Goal: Task Accomplishment & Management: Complete application form

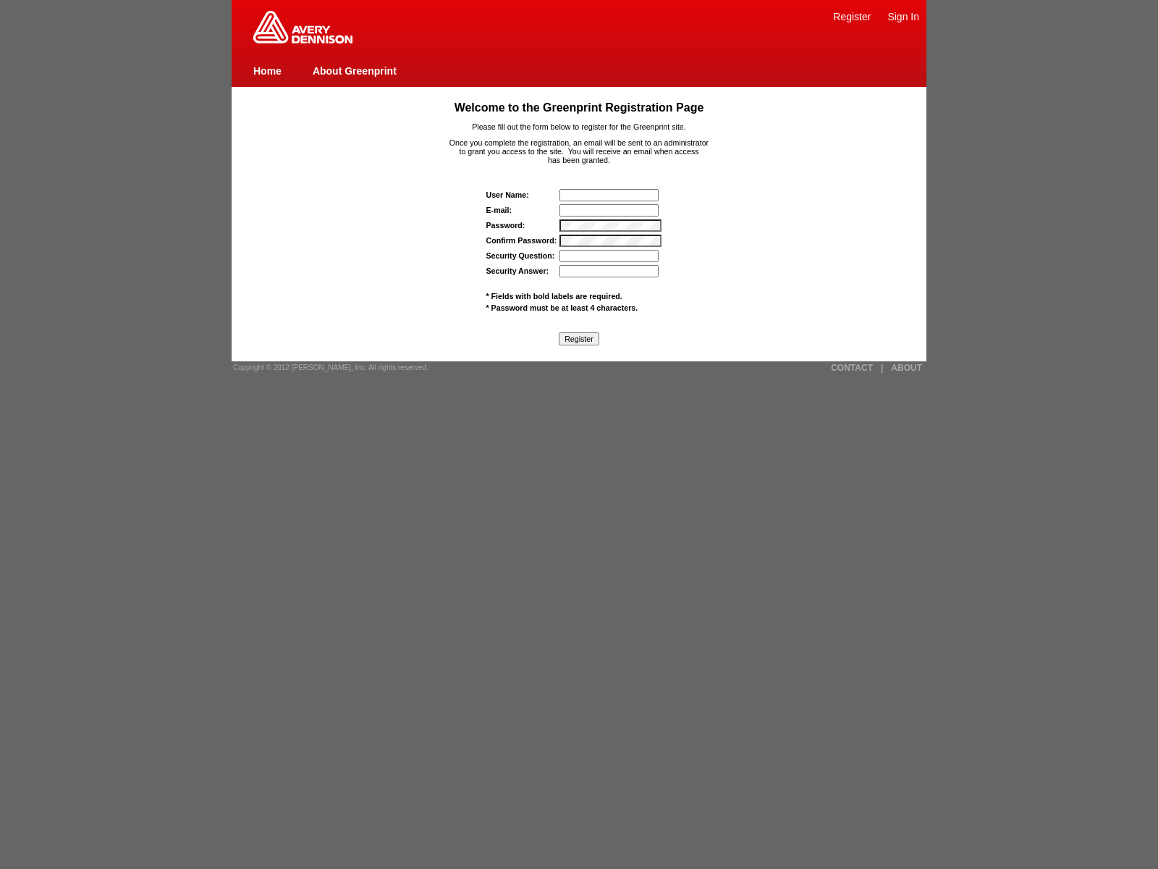
click at [610, 210] on input "E-mail:" at bounding box center [608, 210] width 99 height 12
type input "nessus_was_text6qu6nc9ywas_inw21itxvtz8"
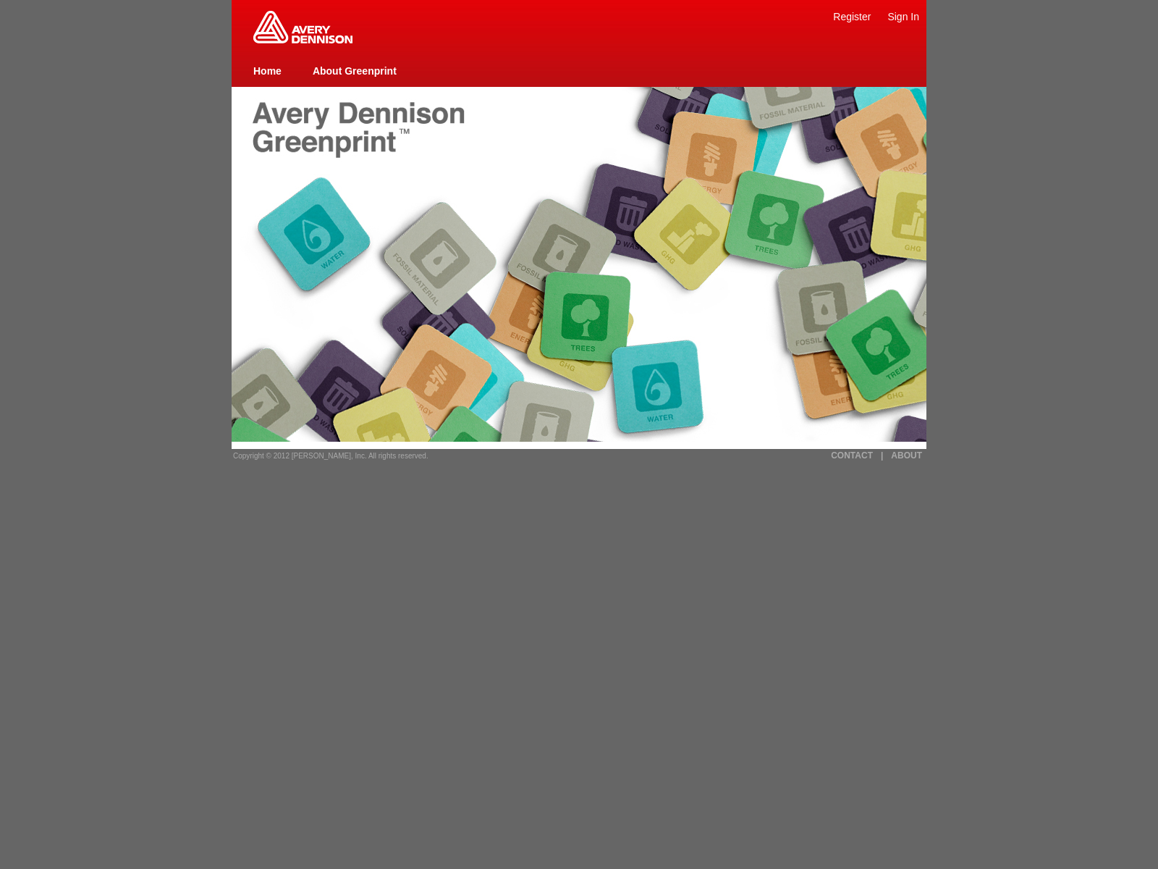
click at [903, 16] on link "Sign In" at bounding box center [903, 17] width 32 height 12
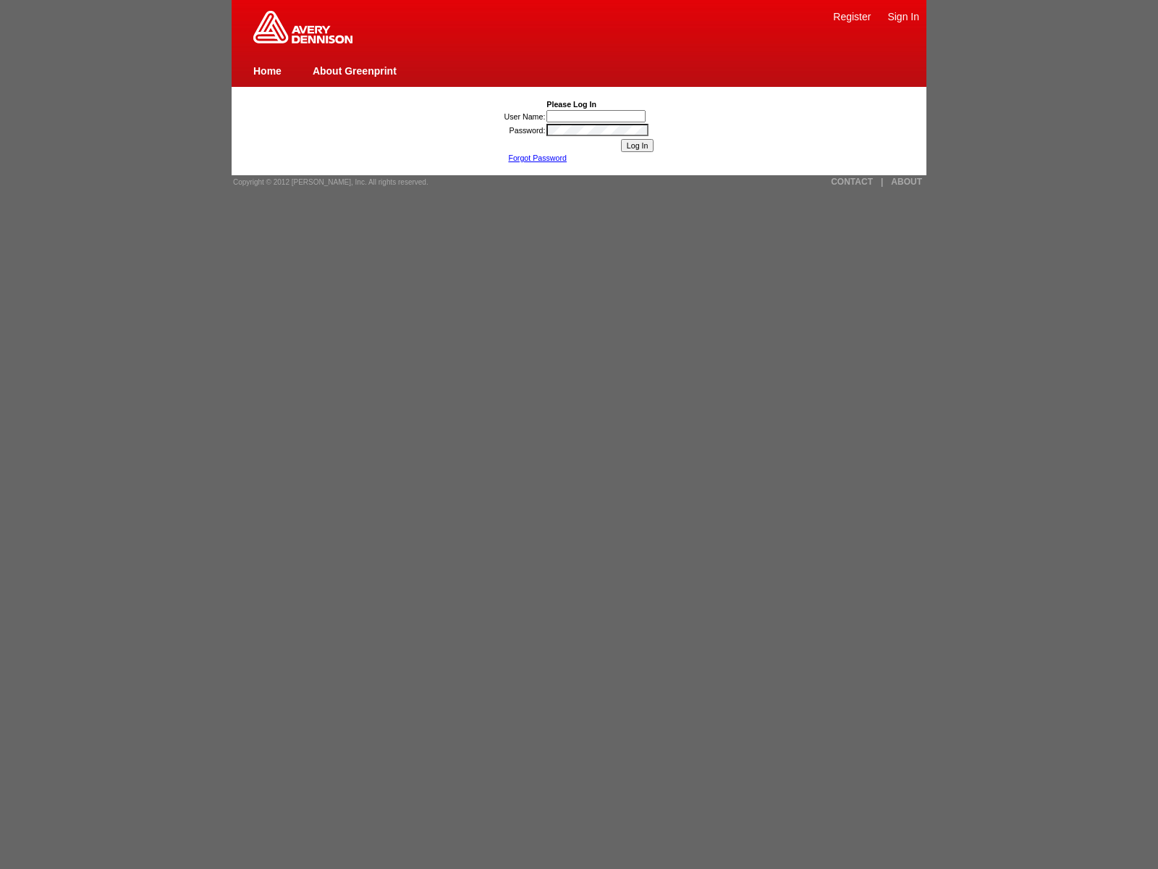
click at [597, 116] on input "User Name:" at bounding box center [595, 116] width 99 height 12
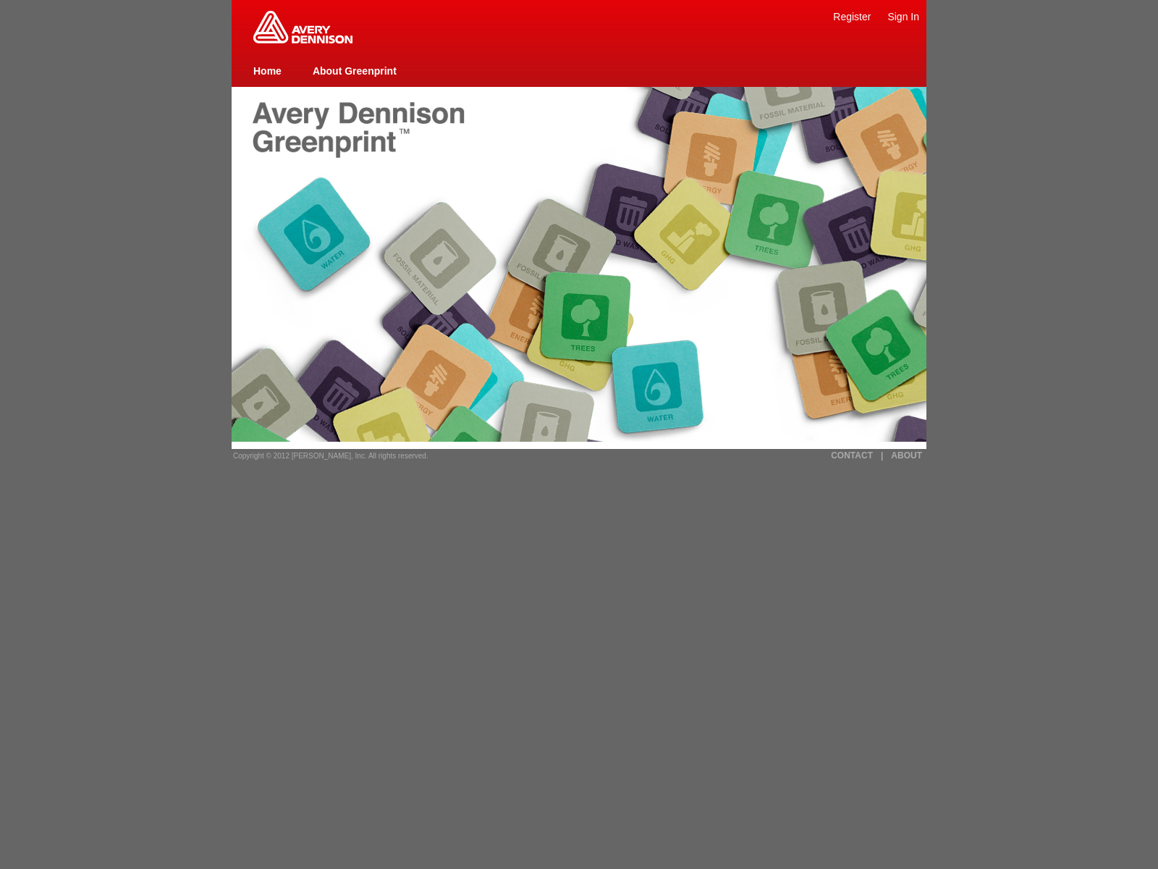
click at [852, 16] on link "Register" at bounding box center [852, 17] width 38 height 12
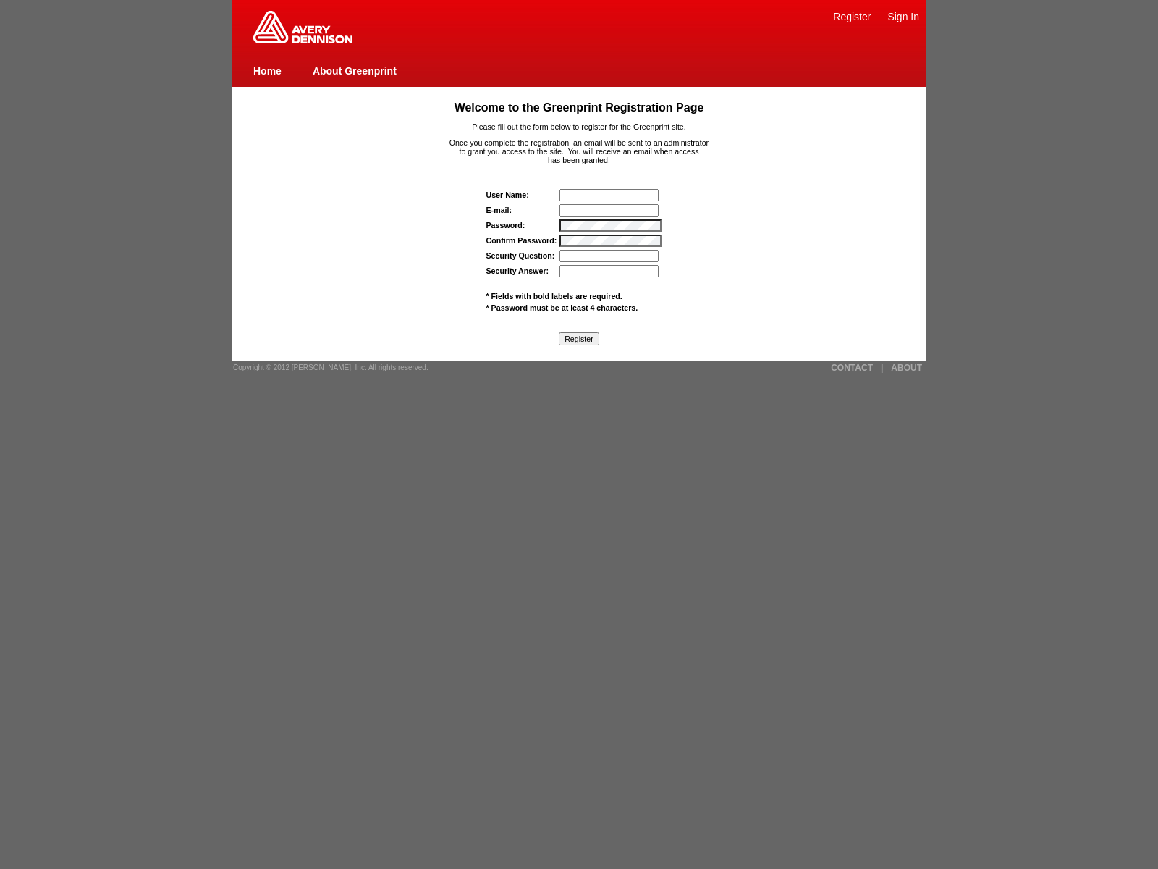
click at [354, 70] on link "About Greenprint" at bounding box center [355, 71] width 84 height 12
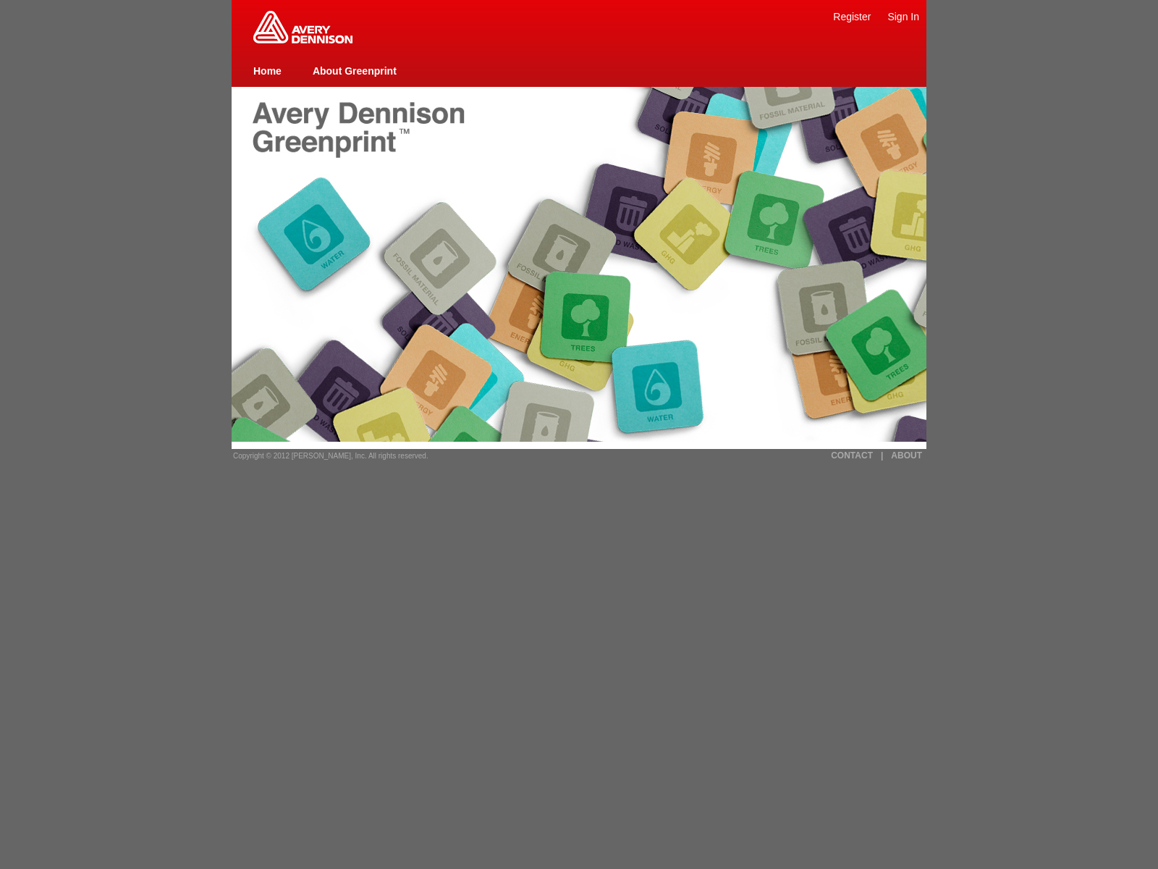
click at [852, 16] on link "Register" at bounding box center [852, 17] width 38 height 12
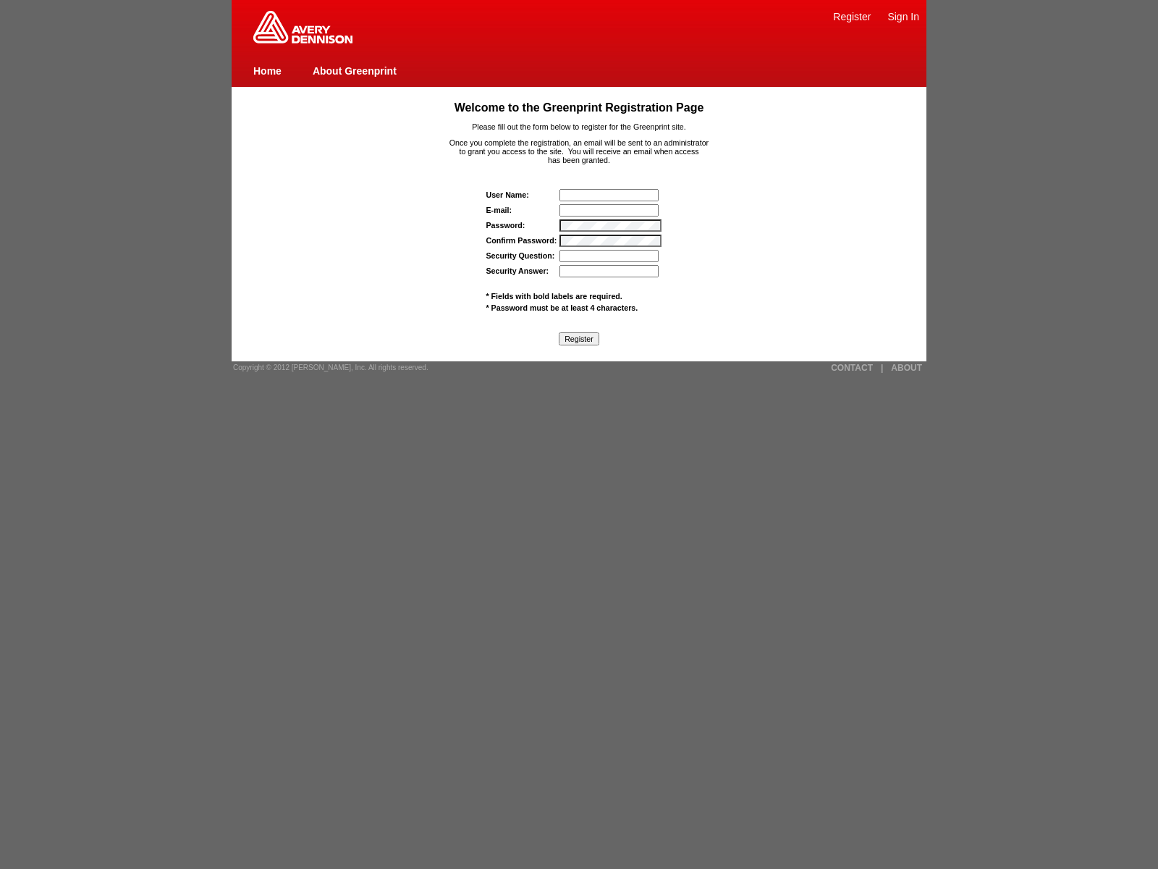
click at [610, 210] on input "E-mail:" at bounding box center [608, 210] width 99 height 12
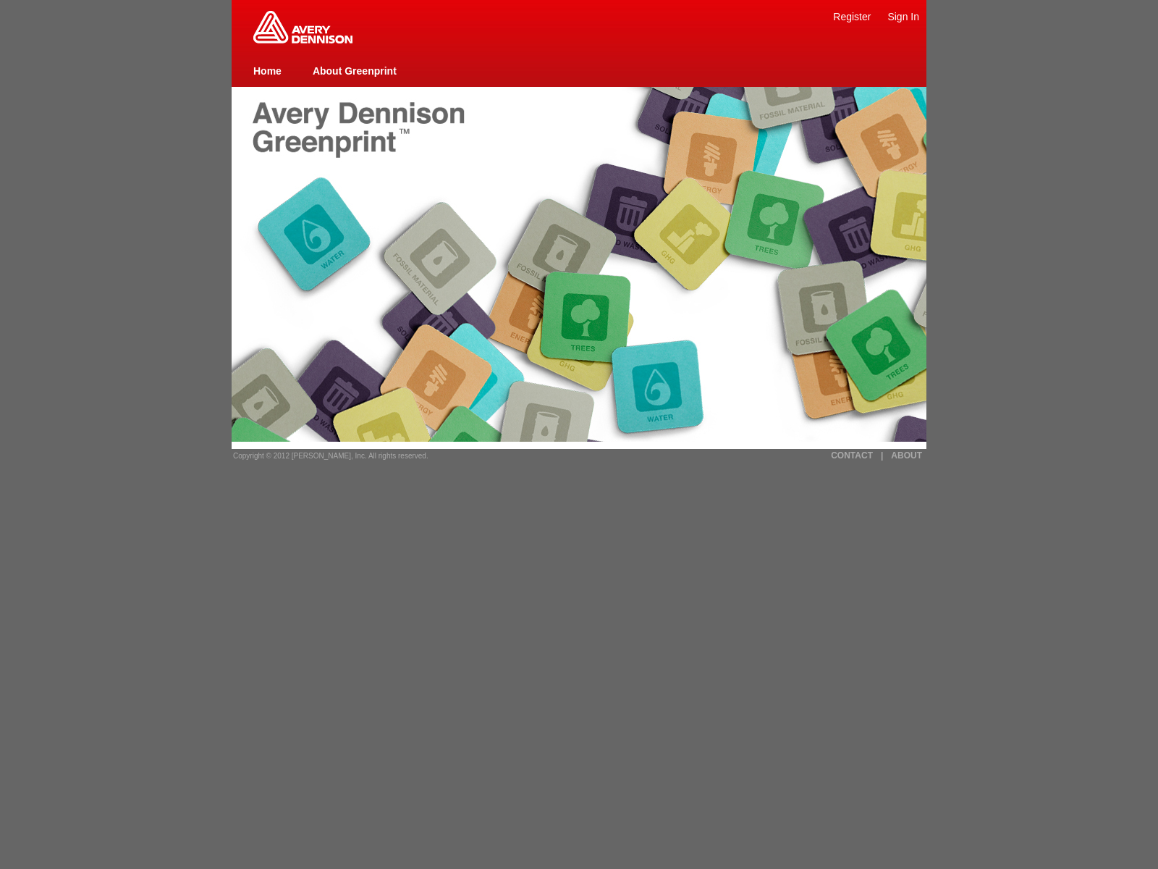
click at [852, 16] on link "Register" at bounding box center [852, 17] width 38 height 12
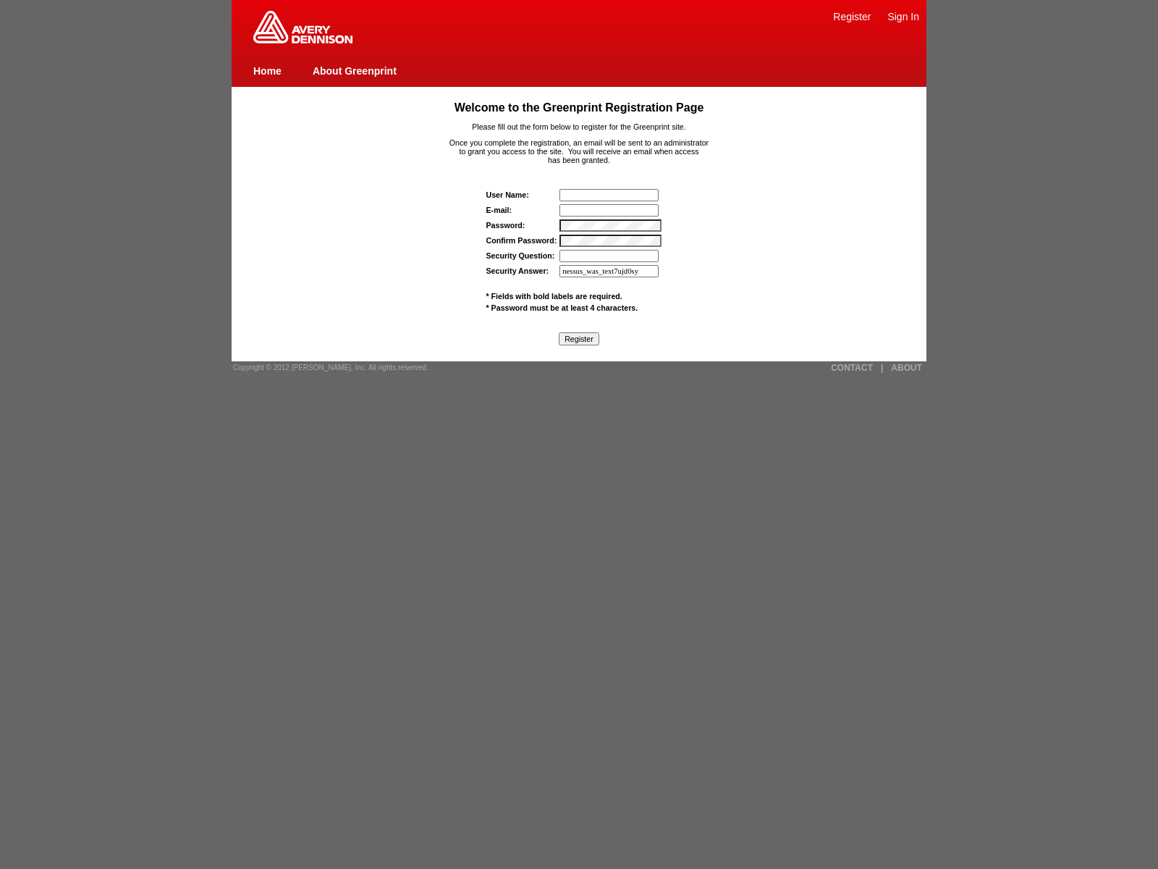
type input "nessus_was_text7ujd0sy3"
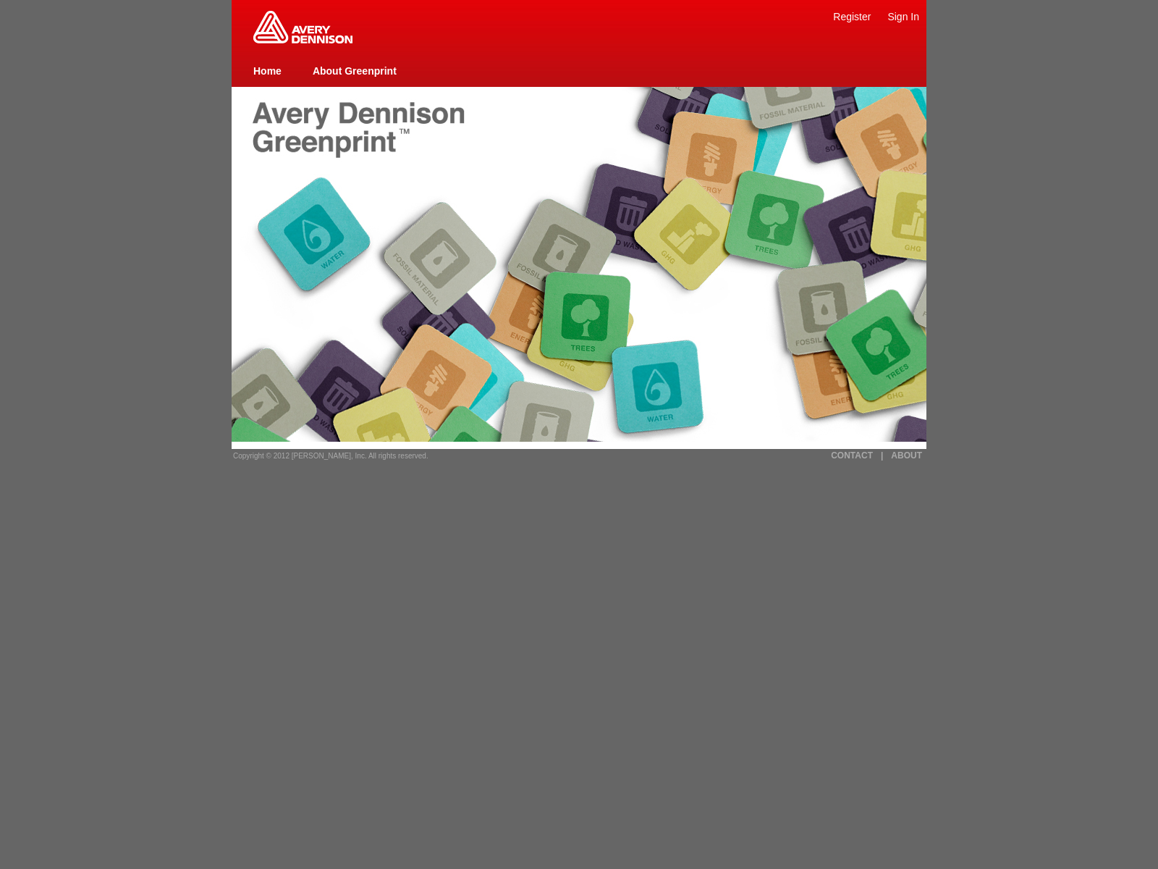
click at [354, 70] on link "About Greenprint" at bounding box center [355, 71] width 84 height 12
